Goal: Task Accomplishment & Management: Manage account settings

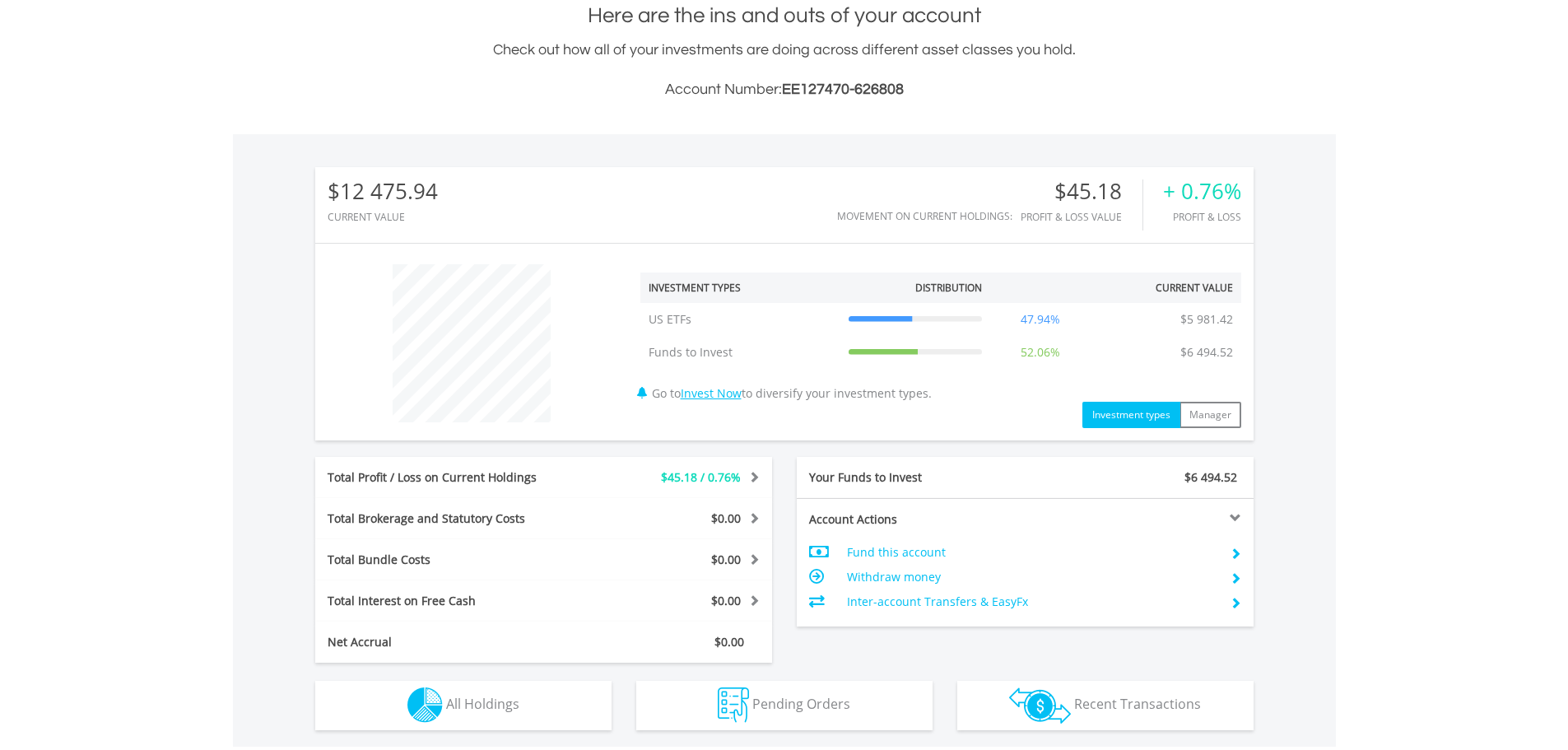
scroll to position [158, 313]
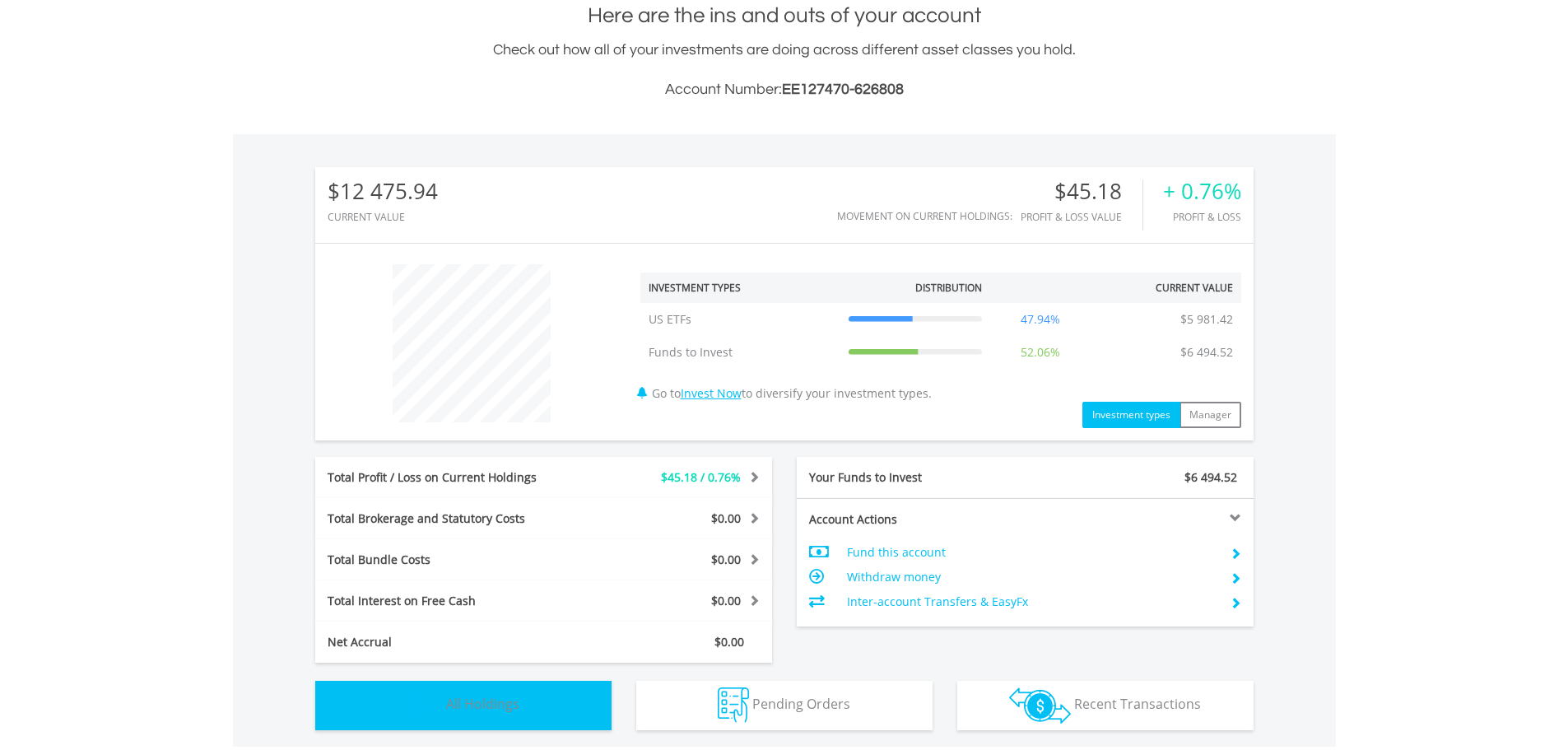
click at [527, 700] on button "Holdings All Holdings" at bounding box center [464, 705] width 296 height 50
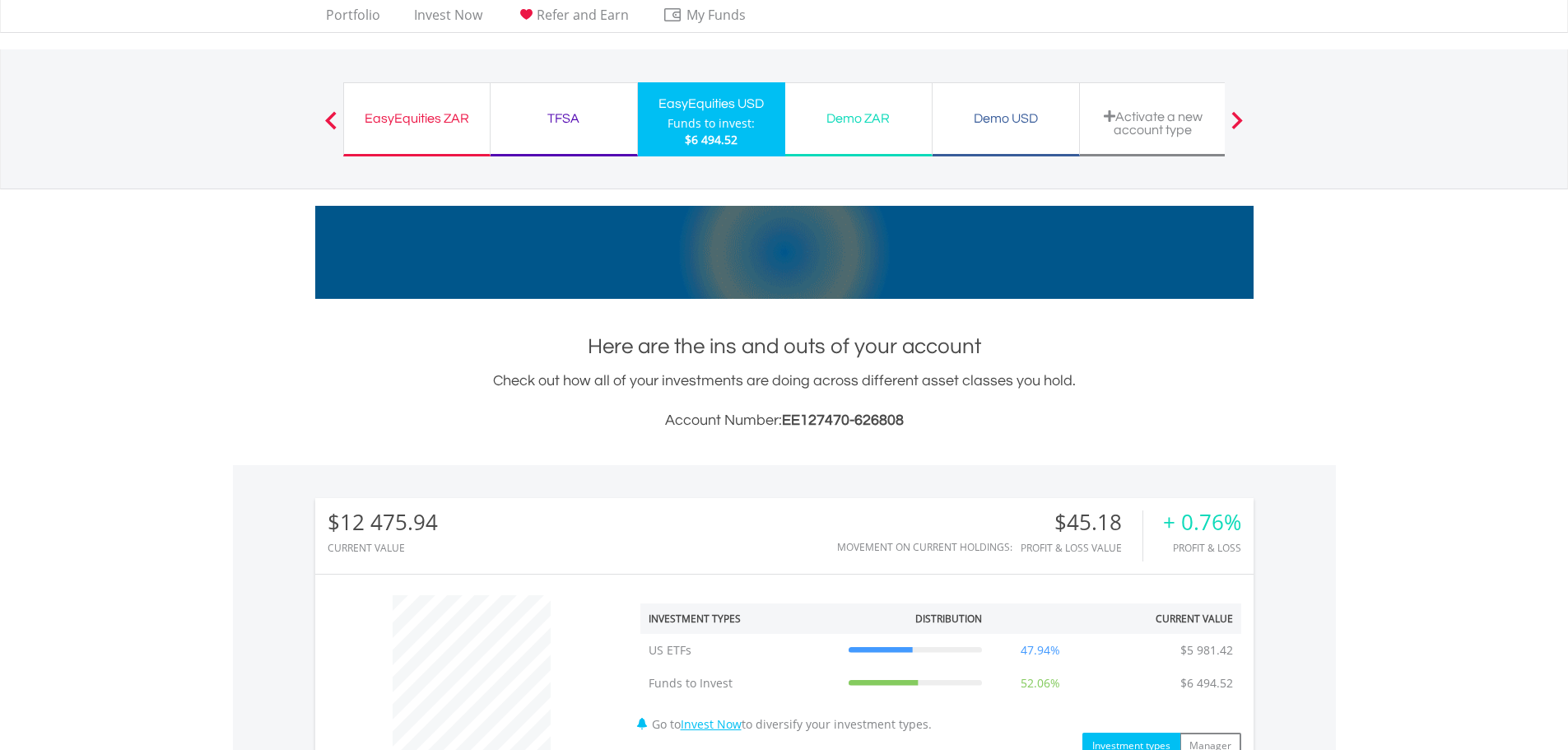
scroll to position [22, 0]
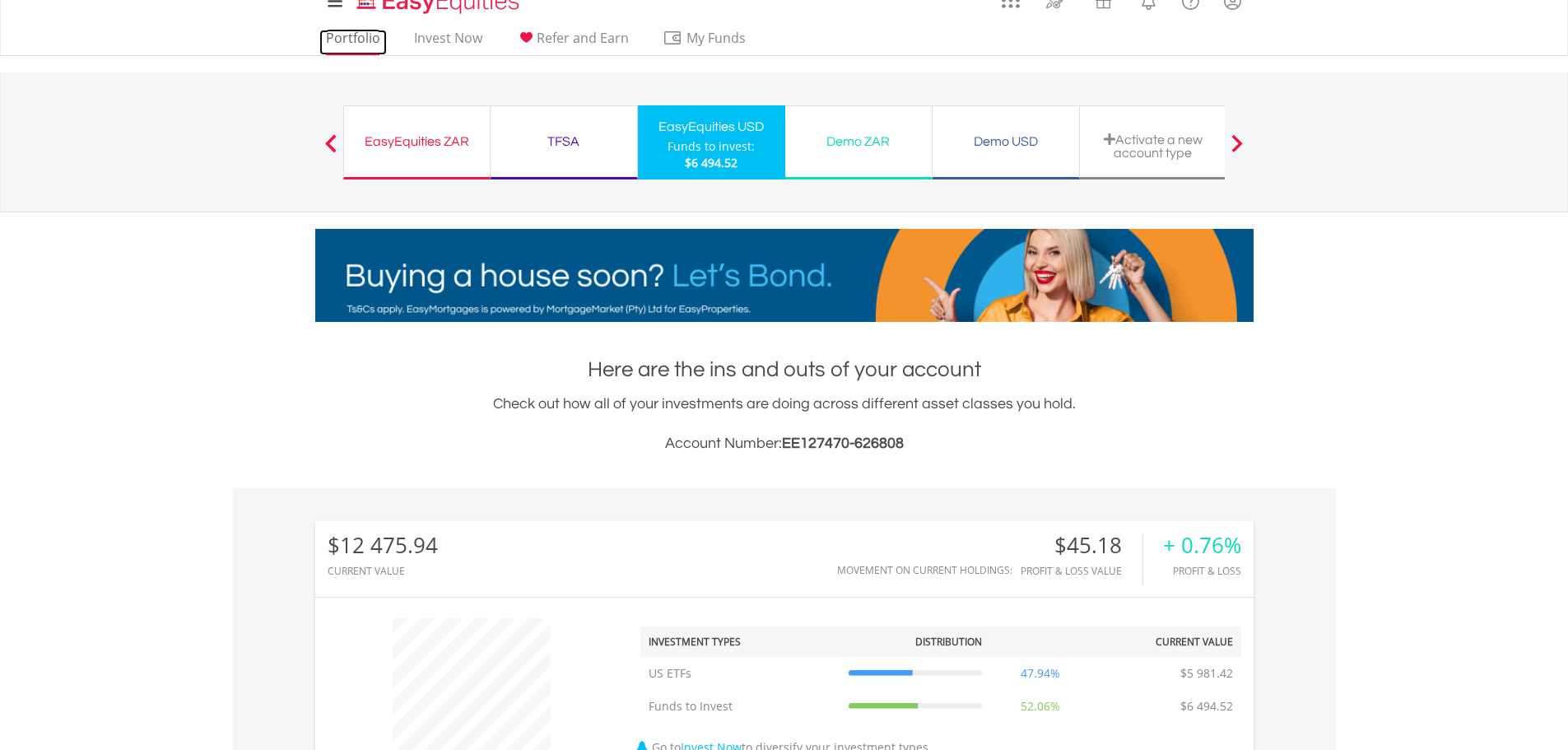
click at [363, 35] on link "Portfolio" at bounding box center [354, 42] width 68 height 26
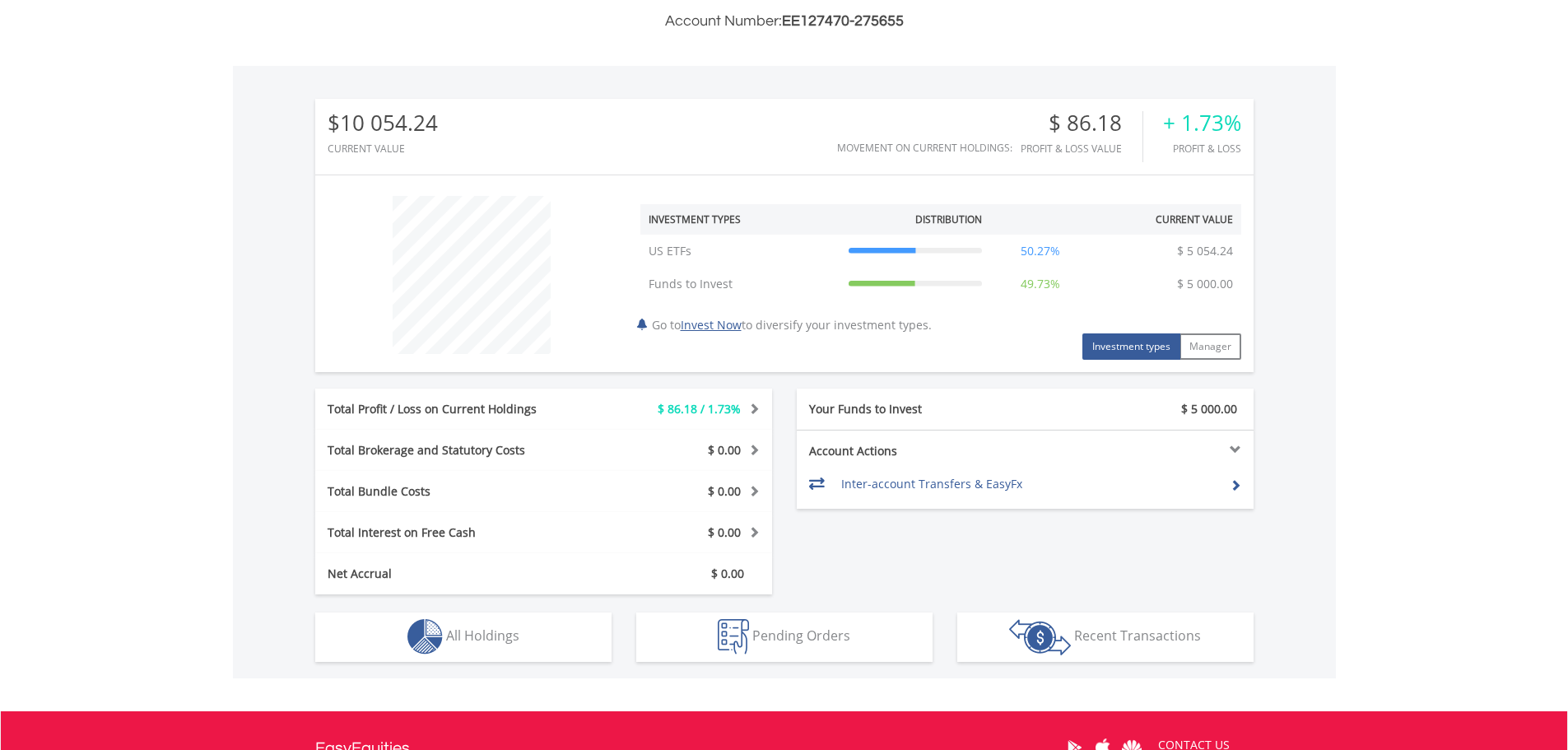
scroll to position [468, 0]
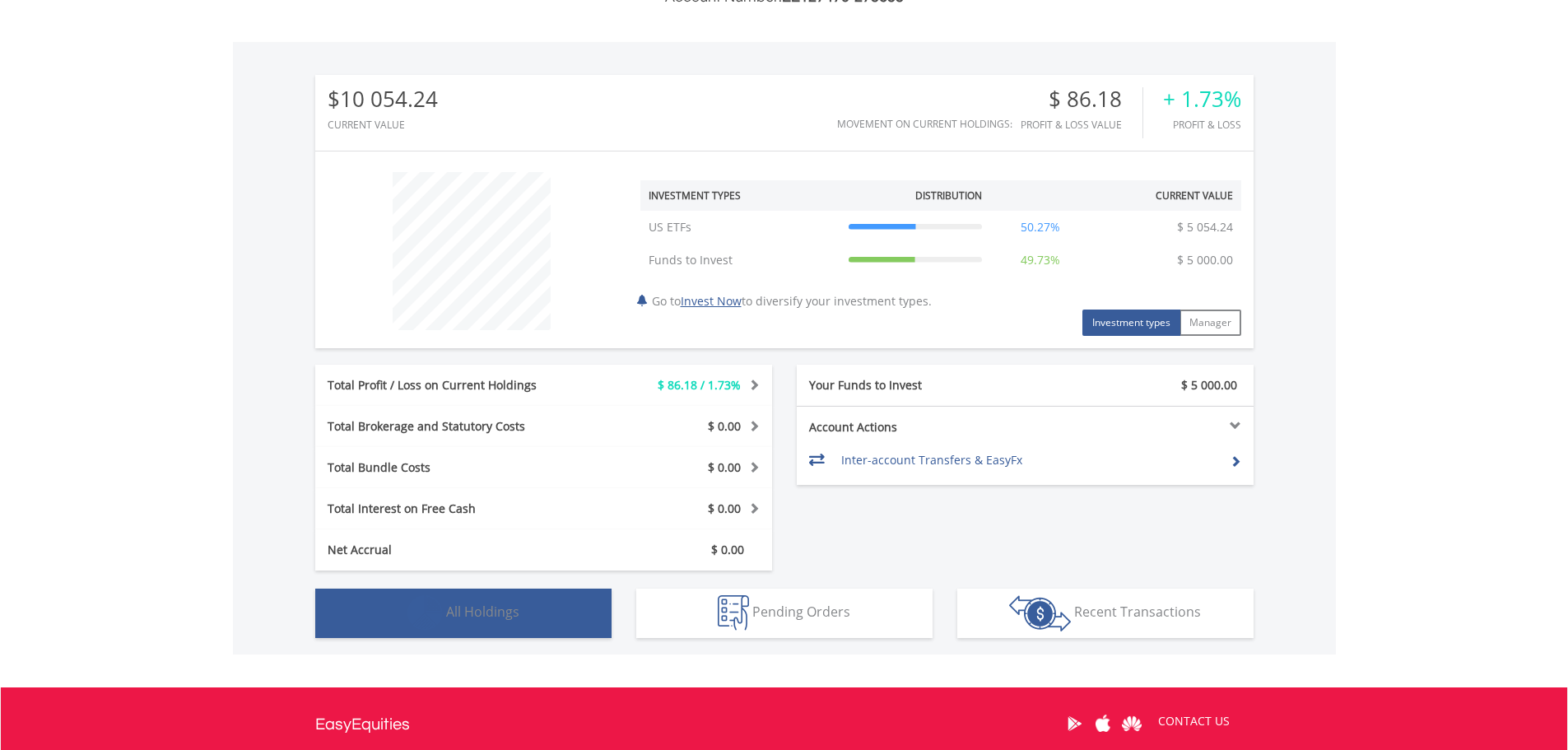
click at [480, 607] on span "All Holdings" at bounding box center [483, 612] width 73 height 18
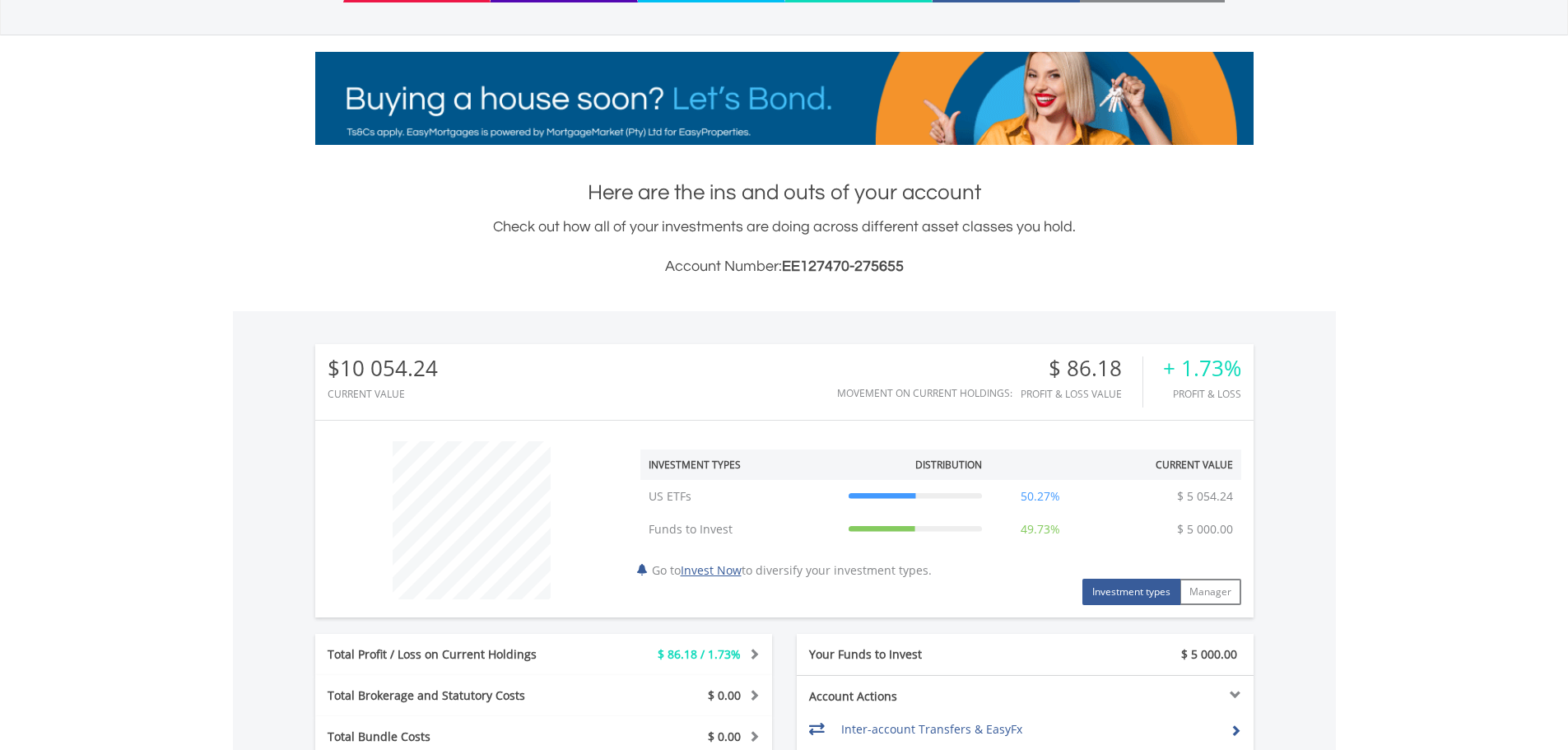
scroll to position [0, 0]
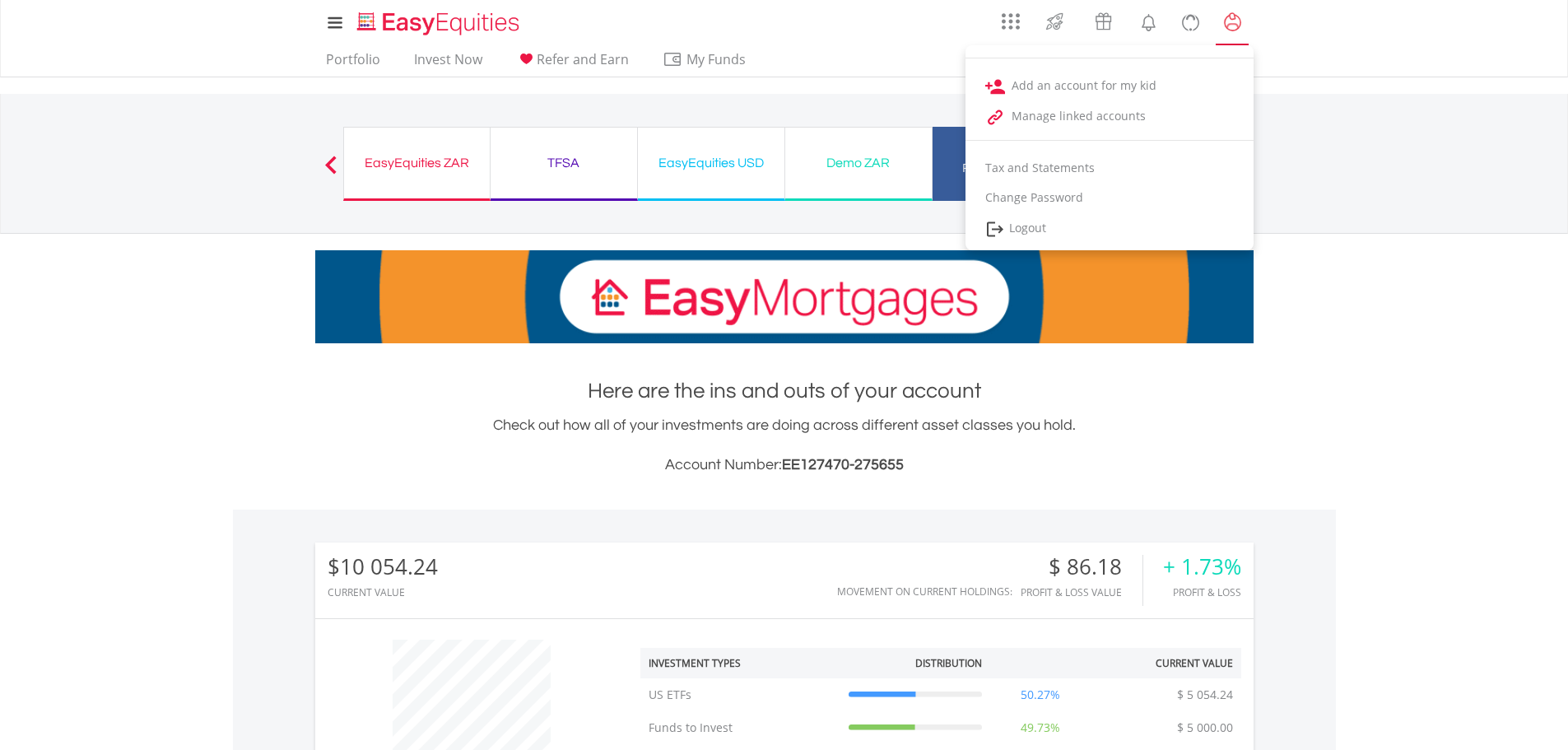
click at [1230, 20] on lord-icon "My Profile" at bounding box center [1232, 22] width 21 height 21
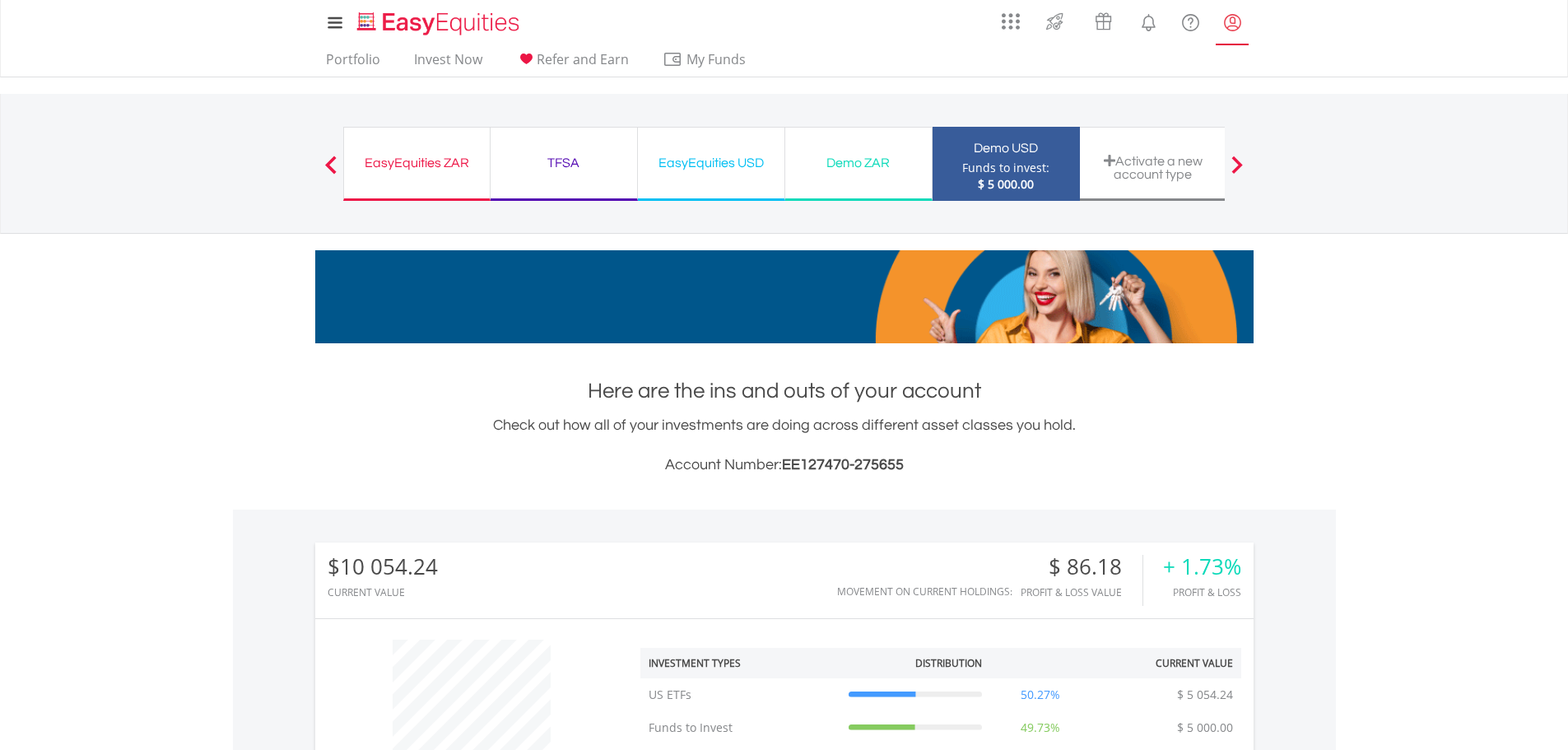
click at [1234, 25] on lord-icon "My Profile" at bounding box center [1232, 22] width 21 height 21
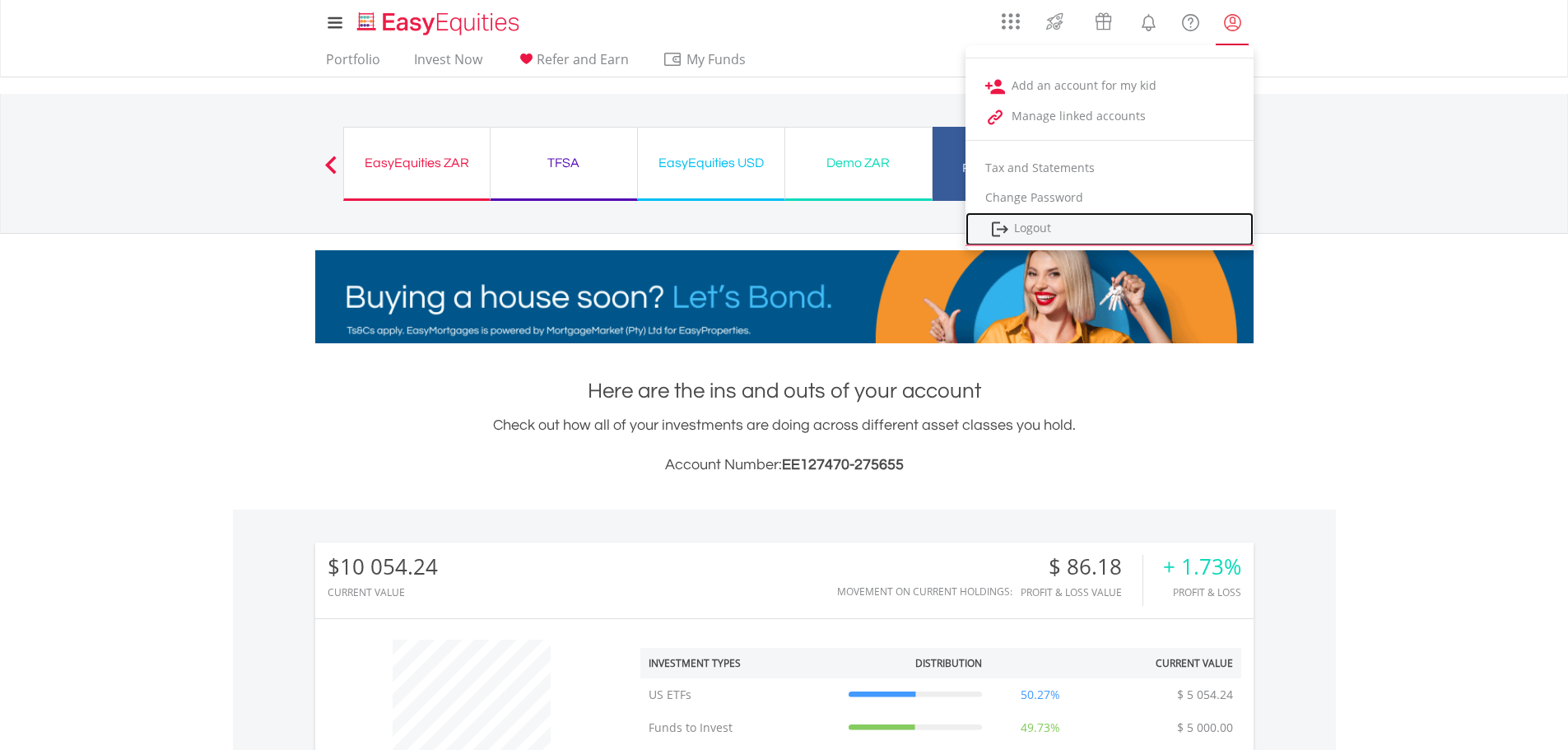
click at [1058, 226] on link "Logout" at bounding box center [1109, 228] width 288 height 34
